Goal: Obtain resource: Obtain resource

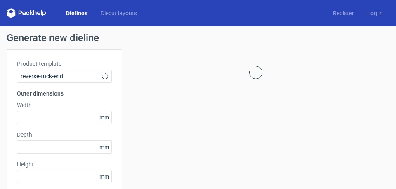
type input "15"
type input "10"
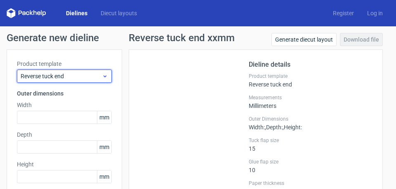
click at [106, 77] on icon at bounding box center [105, 76] width 6 height 7
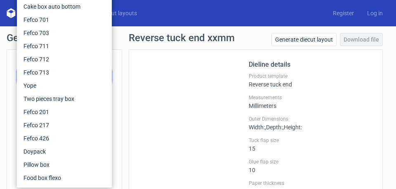
click at [191, 80] on div at bounding box center [194, 131] width 110 height 142
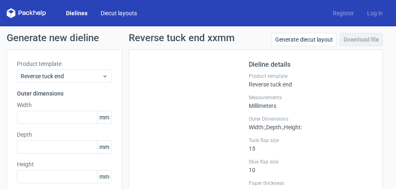
click at [109, 12] on link "Diecut layouts" at bounding box center [119, 13] width 50 height 8
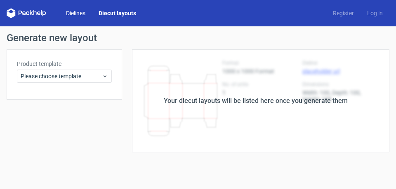
click at [78, 12] on link "Dielines" at bounding box center [75, 13] width 33 height 8
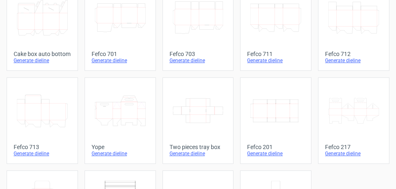
scroll to position [268, 0]
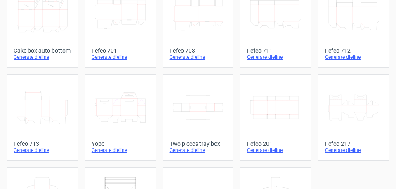
click at [275, 104] on icon "Width Depth Height" at bounding box center [276, 108] width 51 height 46
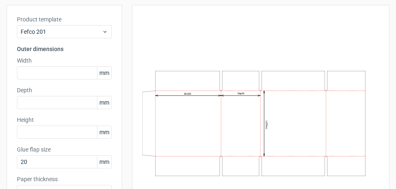
scroll to position [21, 0]
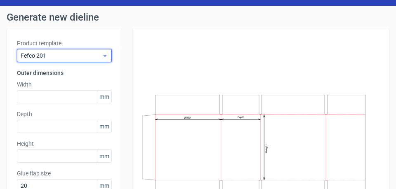
click at [107, 58] on icon at bounding box center [105, 55] width 6 height 7
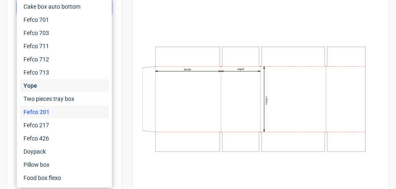
scroll to position [103, 0]
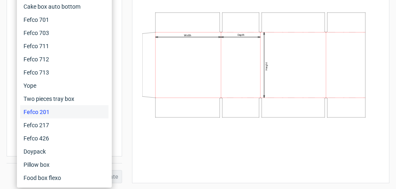
click at [122, 35] on div "Product template Fefco 201 Outer dimensions Width mm Depth mm Height mm Glue fl…" at bounding box center [65, 51] width 116 height 211
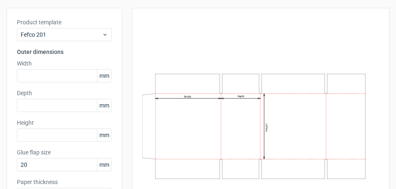
scroll to position [41, 0]
click at [187, 97] on text "Width" at bounding box center [187, 97] width 7 height 3
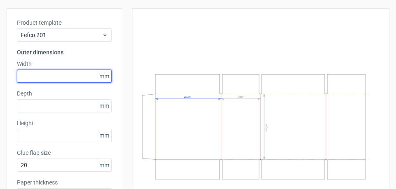
click at [42, 76] on input "text" at bounding box center [64, 76] width 95 height 13
type input "204"
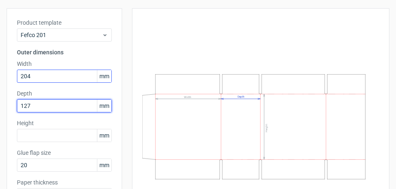
type input "127"
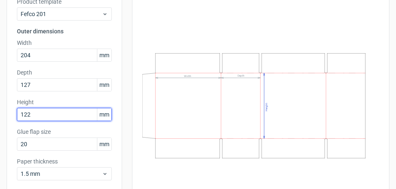
scroll to position [104, 0]
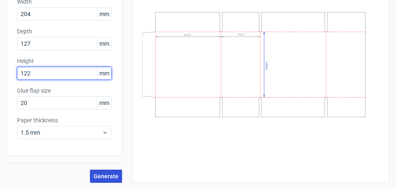
type input "122"
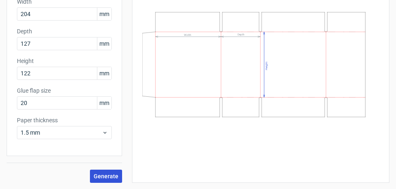
click at [107, 176] on span "Generate" at bounding box center [106, 177] width 25 height 6
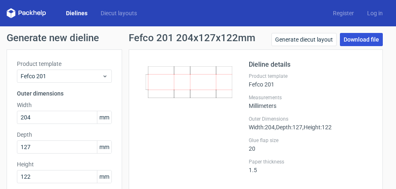
click at [356, 40] on link "Download file" at bounding box center [361, 39] width 43 height 13
